Goal: Information Seeking & Learning: Learn about a topic

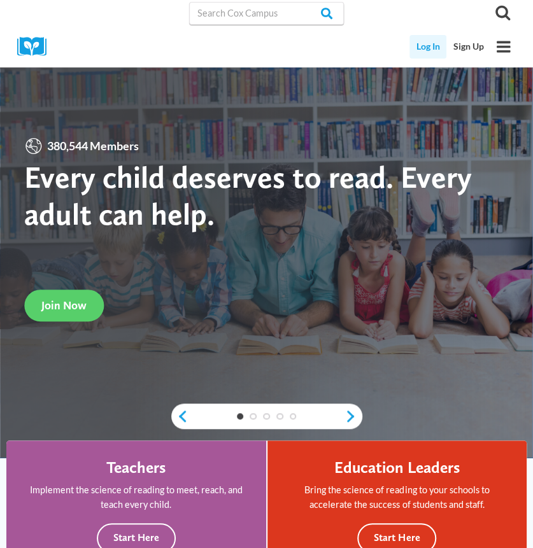
click at [430, 39] on link "Log In" at bounding box center [428, 47] width 38 height 24
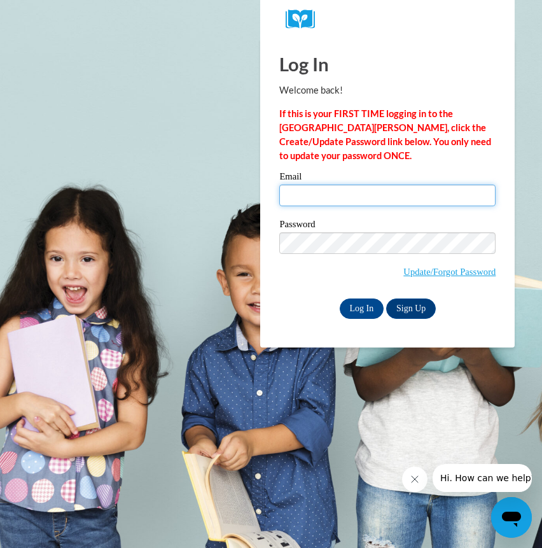
click at [323, 203] on input "Email" at bounding box center [387, 196] width 216 height 22
type input "livingstonnich@aasd.k12.wi.us"
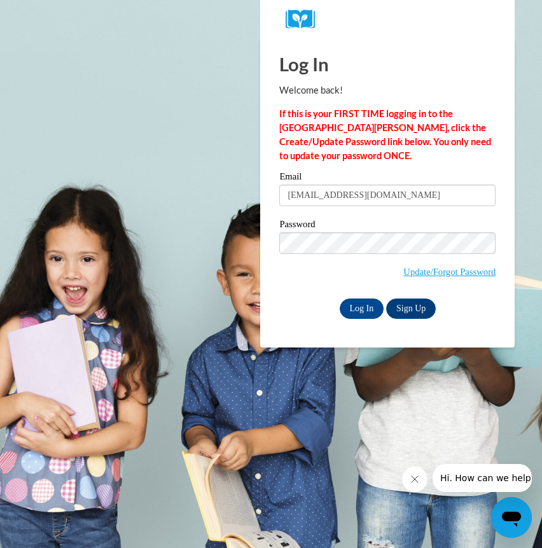
click at [361, 228] on label "Password" at bounding box center [387, 226] width 216 height 13
click at [340, 298] on input "Log In" at bounding box center [362, 308] width 45 height 20
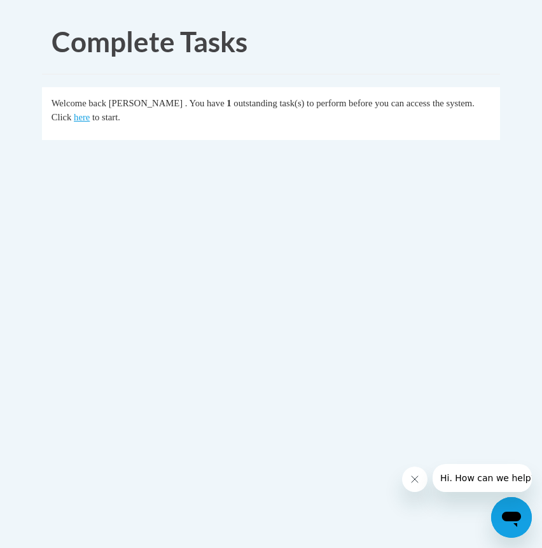
click at [224, 323] on body "Complete Tasks Welcome back Nicholas Livingston . You have 1 outstanding task(s…" at bounding box center [271, 274] width 542 height 548
click at [90, 118] on link "here" at bounding box center [82, 117] width 16 height 10
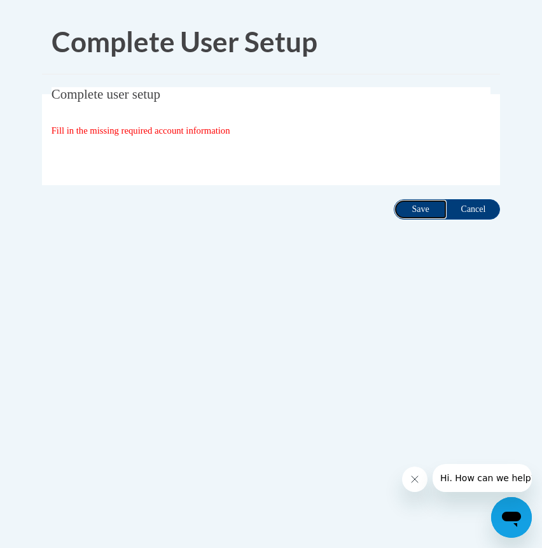
click at [429, 211] on input "Save" at bounding box center [420, 209] width 53 height 20
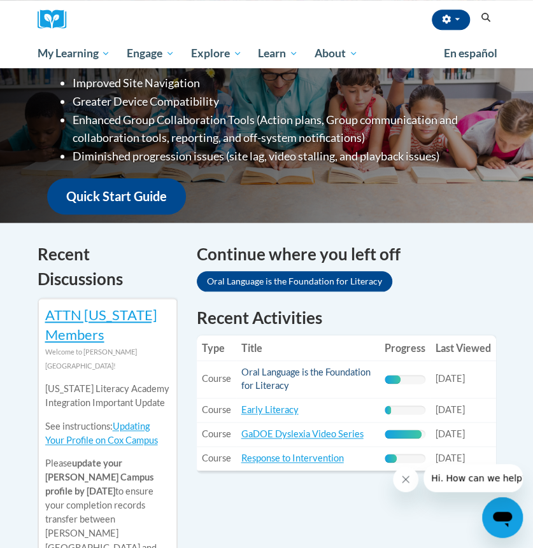
scroll to position [509, 0]
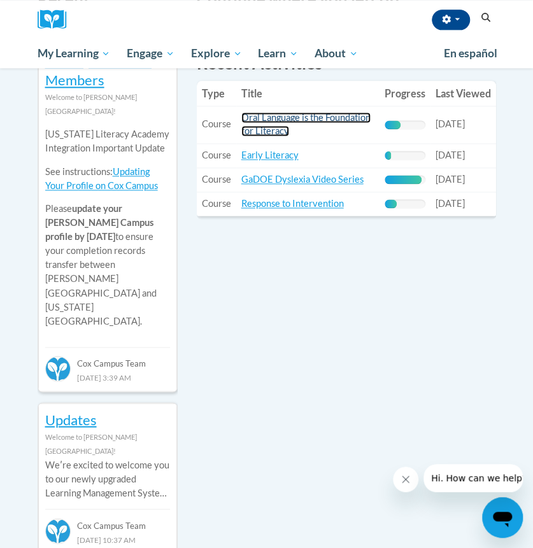
click at [280, 123] on link "Oral Language is the Foundation for Literacy" at bounding box center [305, 124] width 129 height 24
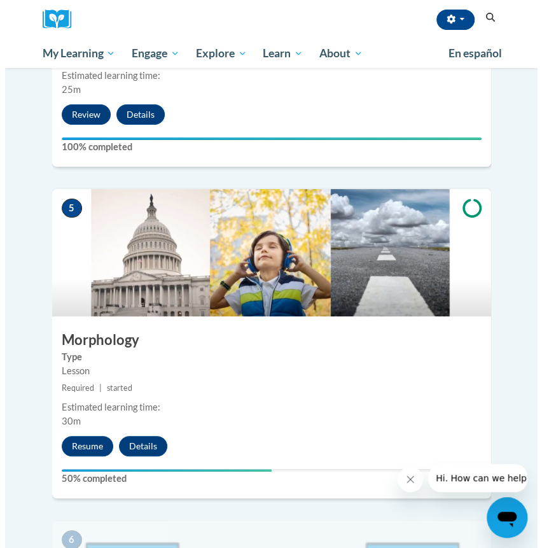
scroll to position [1718, 0]
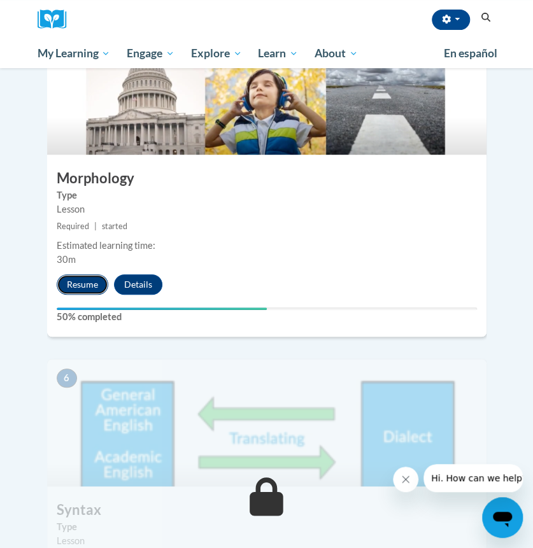
click at [72, 274] on button "Resume" at bounding box center [83, 284] width 52 height 20
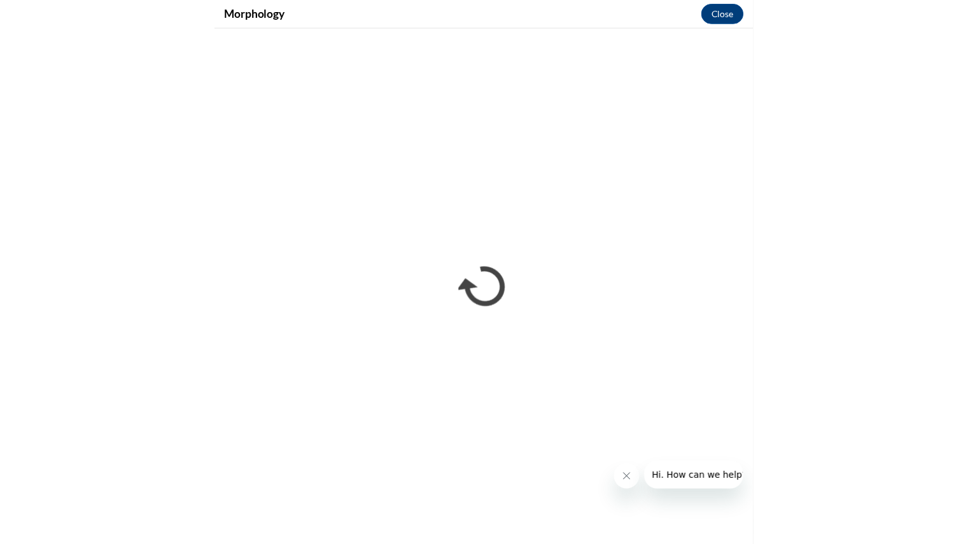
scroll to position [1380, 0]
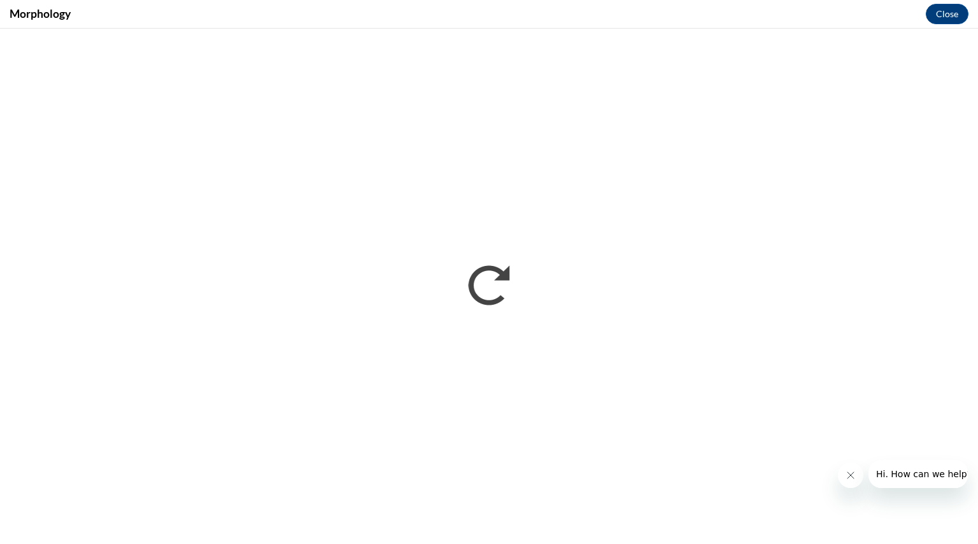
click at [532, 475] on icon "Close message from company" at bounding box center [850, 475] width 10 height 10
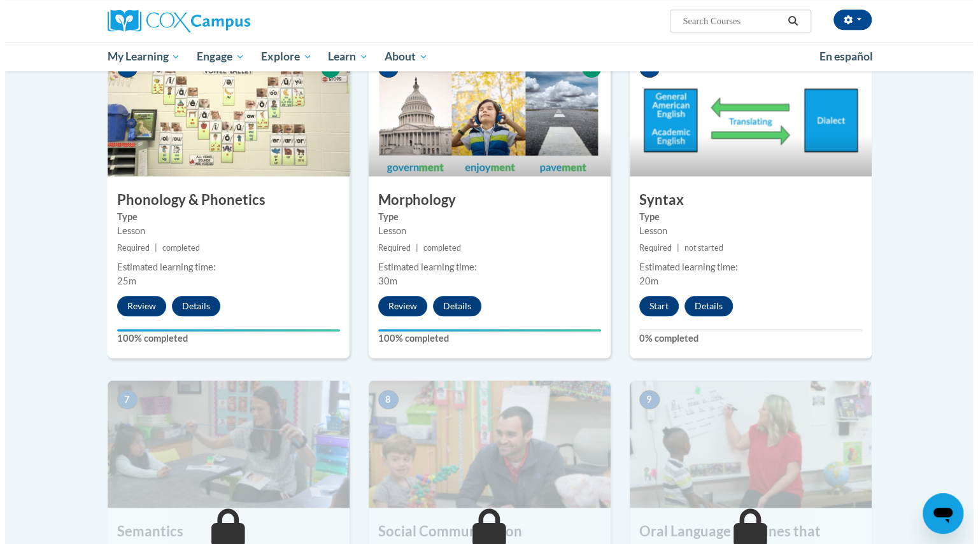
scroll to position [636, 0]
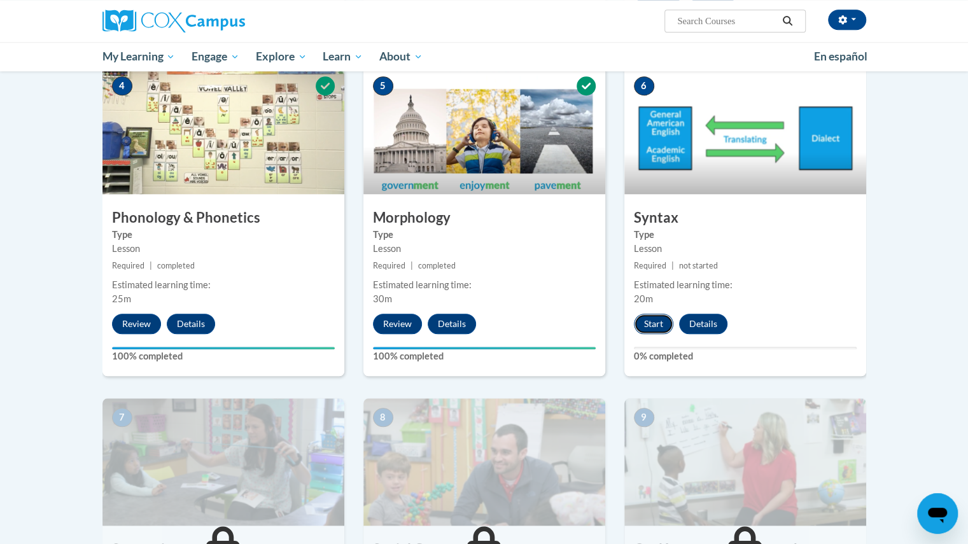
click at [659, 327] on button "Start" at bounding box center [653, 324] width 39 height 20
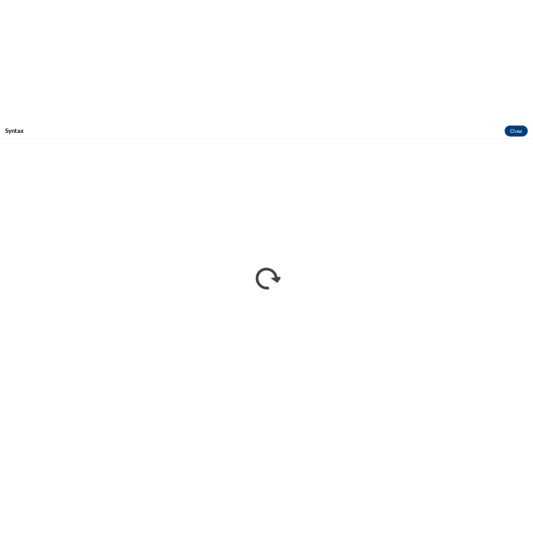
scroll to position [0, 0]
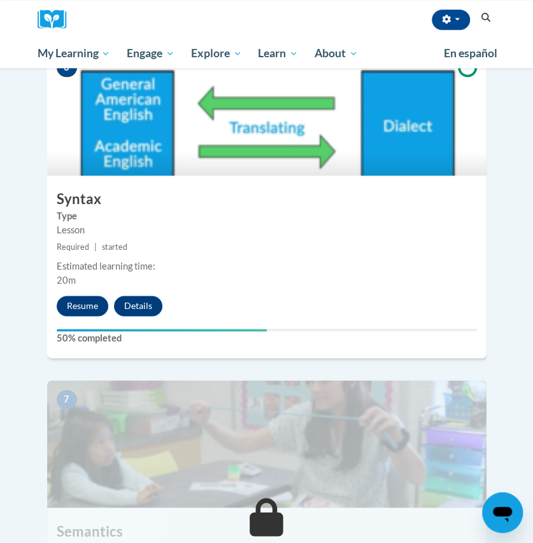
scroll to position [2036, 0]
